Goal: Task Accomplishment & Management: Complete application form

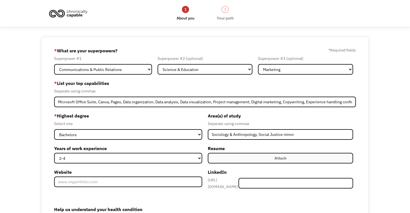
select select "Communications & Public Relations"
select select "Science & Education"
select select "Marketing"
select select "bachelors"
select select "2-4"
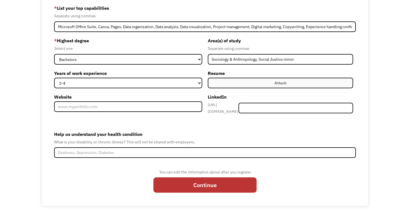
scroll to position [76, 0]
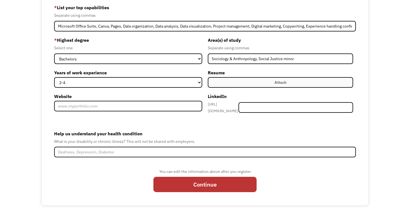
click at [249, 85] on label "Attach" at bounding box center [280, 82] width 145 height 11
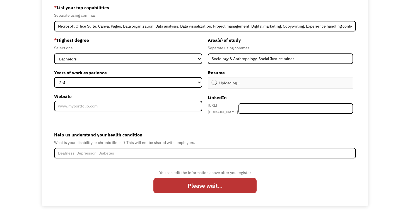
type input "Continue"
click at [274, 104] on input "Member-Create-Step1" at bounding box center [296, 109] width 115 height 11
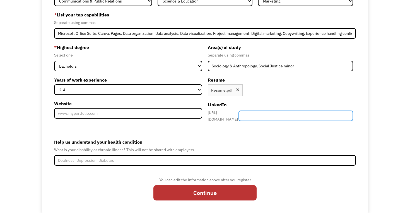
scroll to position [70, 0]
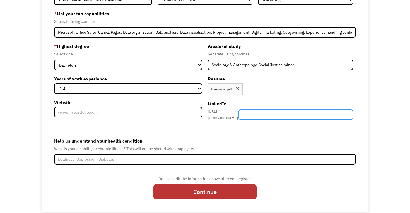
paste input "https://www.linkedin.com/in/whalenk/"
drag, startPoint x: 313, startPoint y: 115, endPoint x: 253, endPoint y: 114, distance: 59.4
click at [253, 114] on div "https://www.linkedin.com/in/ https://www.linkedin.com/in/whalenk/" at bounding box center [280, 114] width 145 height 13
type input "whalenk/"
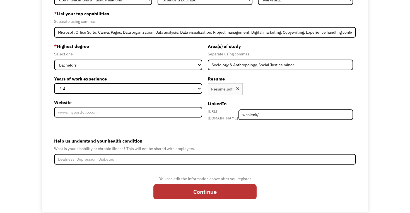
click at [270, 138] on label "Help us understand your health condition" at bounding box center [205, 141] width 302 height 9
click at [270, 154] on input "Help us understand your health condition" at bounding box center [205, 159] width 302 height 11
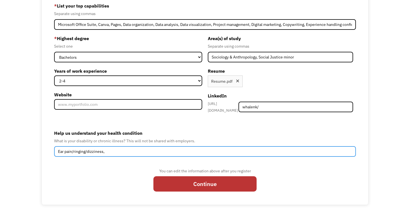
scroll to position [77, 0]
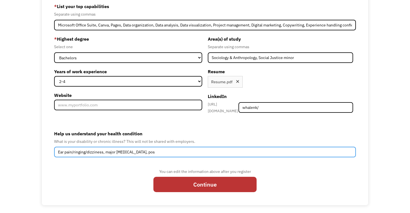
click at [103, 152] on input "Ear pain/ringing/dizziness, major depressive disorder, pos" at bounding box center [205, 152] width 302 height 11
click at [182, 151] on input "Ear pain/ringing/dizziness/vertigo, major depressive disorder, pos" at bounding box center [205, 152] width 302 height 11
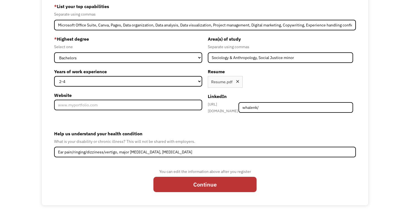
drag, startPoint x: 182, startPoint y: 182, endPoint x: 231, endPoint y: 150, distance: 57.7
click at [231, 150] on form "689fa18bf7736327ad98d6b1 whalenkatie@outlook.com Katherine Whalen Word of Mouth…" at bounding box center [205, 82] width 302 height 227
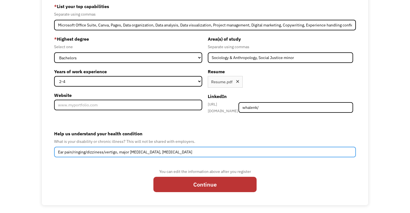
click at [231, 150] on input "Ear pain/ringing/dizziness/vertigo, major depressive disorder, post-traumatic s…" at bounding box center [205, 152] width 302 height 11
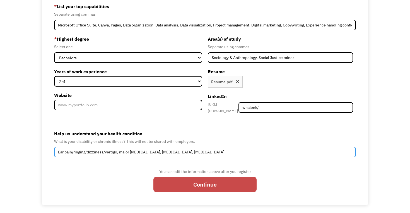
type input "Ear pain/ringing/dizziness/vertigo, major depressive disorder, post-traumatic s…"
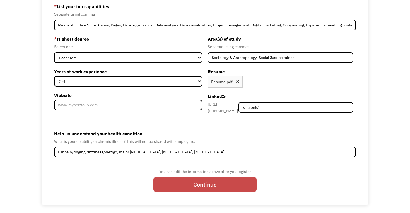
click at [223, 182] on input "Continue" at bounding box center [204, 184] width 103 height 15
type input "Please wait..."
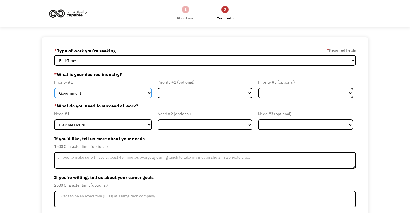
select select "Health & Social Care"
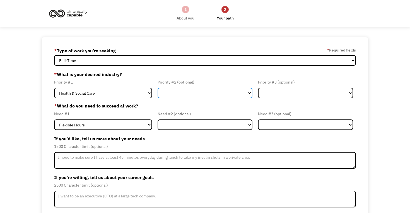
select select "Education"
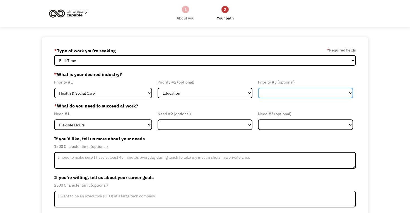
select select "Creative & Design"
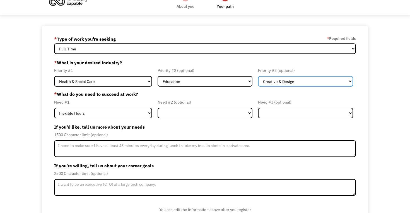
scroll to position [13, 0]
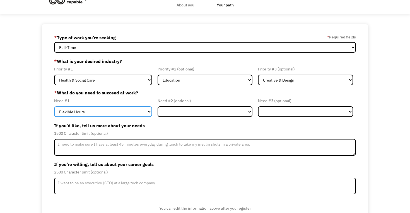
select select "Remote Work"
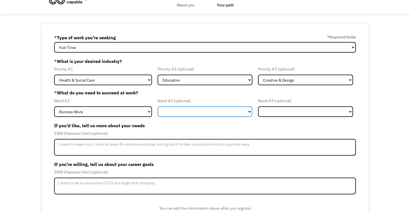
select select "Flexible Hours"
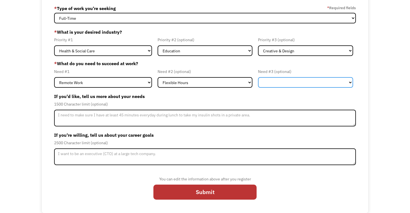
scroll to position [42, 0]
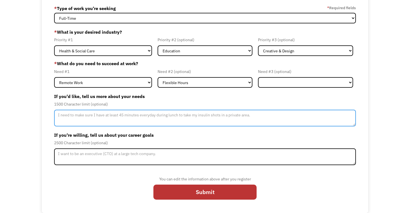
click at [228, 116] on textarea "Member-Update-Form-Step2" at bounding box center [205, 118] width 302 height 17
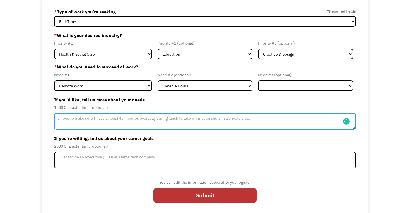
scroll to position [37, 0]
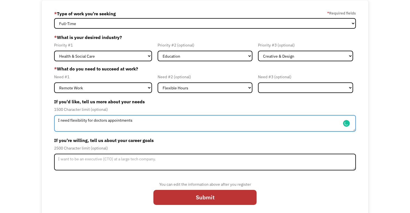
type textarea "I need flexibility for doctors appointments"
drag, startPoint x: 138, startPoint y: 119, endPoint x: 66, endPoint y: 115, distance: 71.8
click at [66, 115] on textarea "I need flexibility for doctors appointments" at bounding box center [205, 123] width 302 height 17
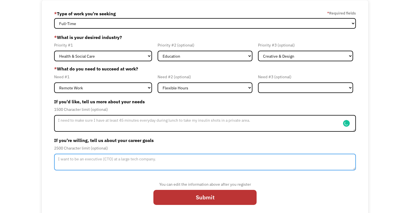
click at [88, 163] on textarea "Member-Update-Form-Step2" at bounding box center [205, 162] width 302 height 17
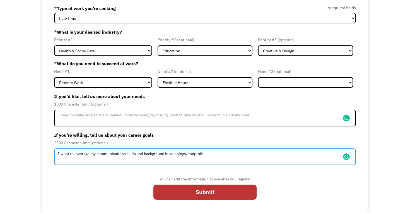
scroll to position [42, 0]
type textarea "I want to leverage my communications skills and background in sociology/nonprof…"
drag, startPoint x: 212, startPoint y: 157, endPoint x: 207, endPoint y: 157, distance: 5.4
click at [207, 157] on textarea "I want to leverage my communications skills and background in sociology/nonprof…" at bounding box center [205, 157] width 302 height 17
drag, startPoint x: 211, startPoint y: 155, endPoint x: 119, endPoint y: 151, distance: 91.6
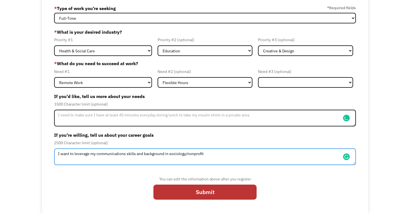
click at [119, 151] on textarea "I want to leverage my communications skills and background in sociology/nonprof…" at bounding box center [205, 157] width 302 height 17
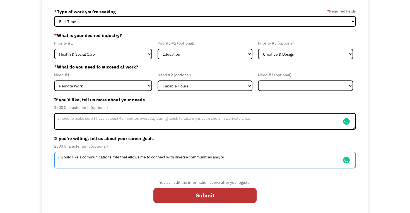
scroll to position [39, 0]
click at [120, 158] on textarea "I would like a communications role that allows me to connect with diverse commu…" at bounding box center [205, 160] width 302 height 17
drag, startPoint x: 120, startPoint y: 158, endPoint x: 101, endPoint y: 158, distance: 19.0
click at [102, 158] on textarea "I would like a communications role that allows me to connect with diverse commu…" at bounding box center [205, 160] width 302 height 17
click at [146, 158] on textarea "I would like a communications role that allows me to connect with diverse commu…" at bounding box center [205, 160] width 302 height 17
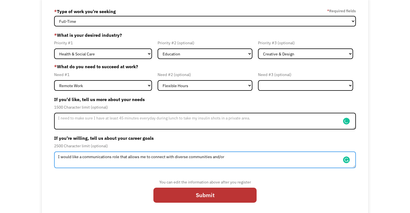
click at [157, 161] on textarea "I would like a communications role that allows me to connect with diverse commu…" at bounding box center [205, 160] width 302 height 17
drag, startPoint x: 152, startPoint y: 158, endPoint x: 245, endPoint y: 162, distance: 93.3
click at [245, 162] on textarea "I would like a communications role that allows me to connect with diverse commu…" at bounding box center [205, 160] width 302 height 17
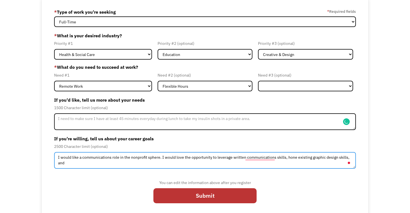
scroll to position [39, 0]
click at [232, 159] on textarea "I would like a communications role in the nonprofit sphere. I would love the op…" at bounding box center [205, 160] width 302 height 17
click at [233, 158] on textarea "I would like a communications role in the nonprofit sphere. I would love the op…" at bounding box center [205, 160] width 302 height 17
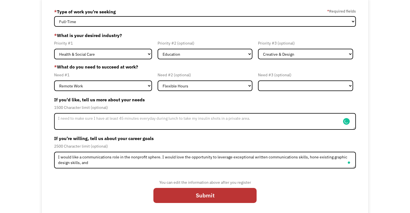
click at [214, 171] on form "689fa18bf7736327ad98d6b1 whalenkatie@outlook.com Katherine Whalen * Type of wor…" at bounding box center [205, 107] width 302 height 200
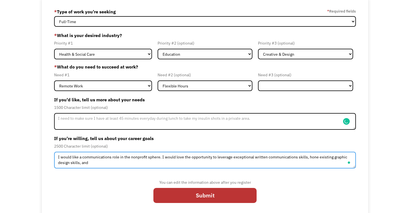
click at [227, 166] on textarea "I would like a communications role in the nonprofit sphere. I would love the op…" at bounding box center [205, 160] width 302 height 17
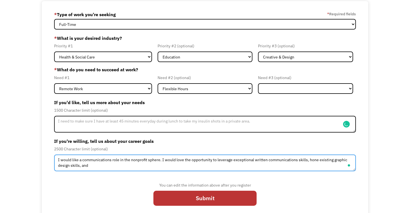
scroll to position [37, 0]
drag, startPoint x: 215, startPoint y: 161, endPoint x: 186, endPoint y: 161, distance: 29.3
click at [186, 161] on textarea "I would like a communications role in the nonprofit sphere. I would love the op…" at bounding box center [205, 163] width 302 height 17
click at [214, 162] on textarea "I would like a communications role in the nonprofit sphere. I would love to lev…" at bounding box center [205, 163] width 302 height 17
click at [204, 161] on textarea "I would like a communications role in the nonprofit sphere. I would love to lev…" at bounding box center [205, 163] width 302 height 17
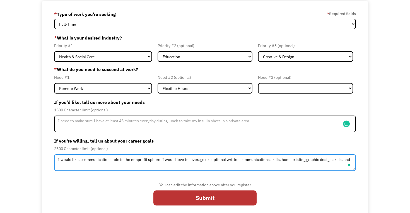
click at [205, 160] on textarea "I would like a communications role in the nonprofit sphere. I would love to lev…" at bounding box center [205, 163] width 302 height 17
click at [230, 162] on textarea "I would like a communications role in the nonprofit sphere. I would love to use…" at bounding box center [205, 163] width 302 height 17
click at [251, 162] on textarea "I would like a communications role in the nonprofit sphere. I would love to use…" at bounding box center [205, 163] width 302 height 17
drag, startPoint x: 271, startPoint y: 160, endPoint x: 340, endPoint y: 159, distance: 68.6
click at [340, 159] on textarea "I would like a communications role in the nonprofit sphere. I would love to use…" at bounding box center [205, 163] width 302 height 17
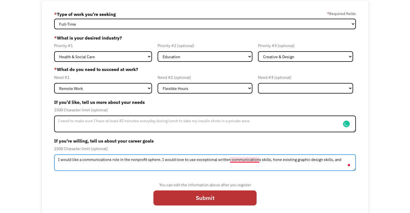
click at [251, 161] on textarea "I would like a communications role in the nonprofit sphere. I would love to use…" at bounding box center [205, 163] width 302 height 17
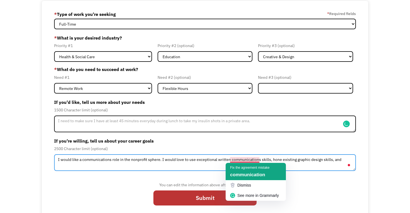
click at [251, 167] on div "Fix the agreement mistake" at bounding box center [249, 167] width 39 height 5
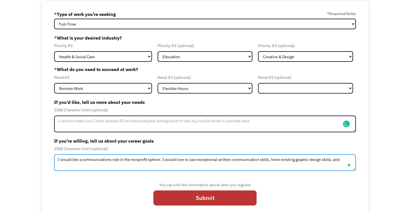
click at [285, 160] on textarea "I would like a communications role in the nonprofit sphere. I would love to use…" at bounding box center [205, 163] width 302 height 17
click at [311, 162] on textarea "I would like a communications role in the nonprofit sphere. I would love to use…" at bounding box center [205, 163] width 302 height 17
click at [328, 161] on textarea "I would like a communications role in the nonprofit sphere. I would love to use…" at bounding box center [205, 163] width 302 height 17
drag, startPoint x: 341, startPoint y: 161, endPoint x: 268, endPoint y: 160, distance: 72.6
click at [268, 160] on textarea "I would like a communications role in the nonprofit sphere. I would love to use…" at bounding box center [205, 163] width 302 height 17
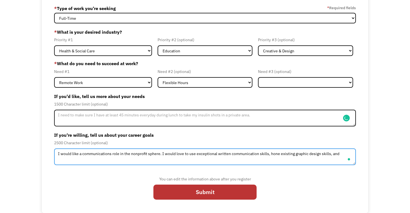
scroll to position [42, 0]
drag, startPoint x: 297, startPoint y: 155, endPoint x: 172, endPoint y: 154, distance: 124.5
click at [172, 154] on textarea "I would like a communications role in the nonprofit sphere. I would love to use…" at bounding box center [205, 157] width 302 height 17
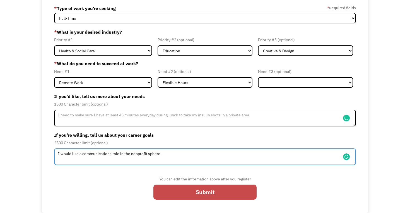
type textarea "I would like a communications role in the nonprofit sphere."
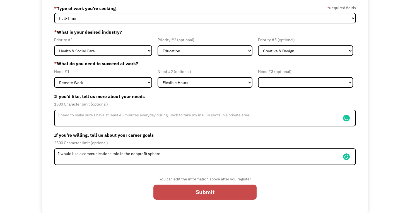
click at [189, 194] on input "Submit" at bounding box center [204, 192] width 103 height 15
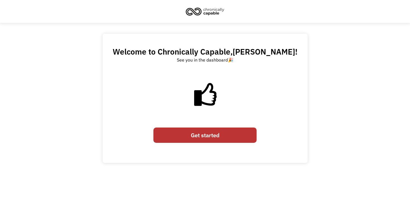
click at [213, 137] on link "Get started" at bounding box center [204, 135] width 103 height 15
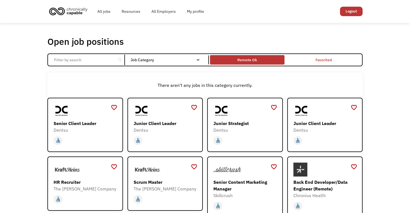
click at [261, 59] on div "Remote Ok" at bounding box center [247, 60] width 74 height 7
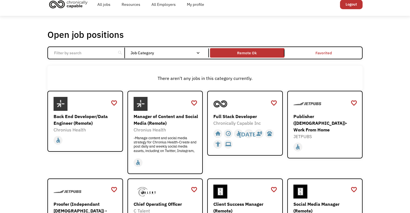
scroll to position [8, 0]
